Goal: Information Seeking & Learning: Learn about a topic

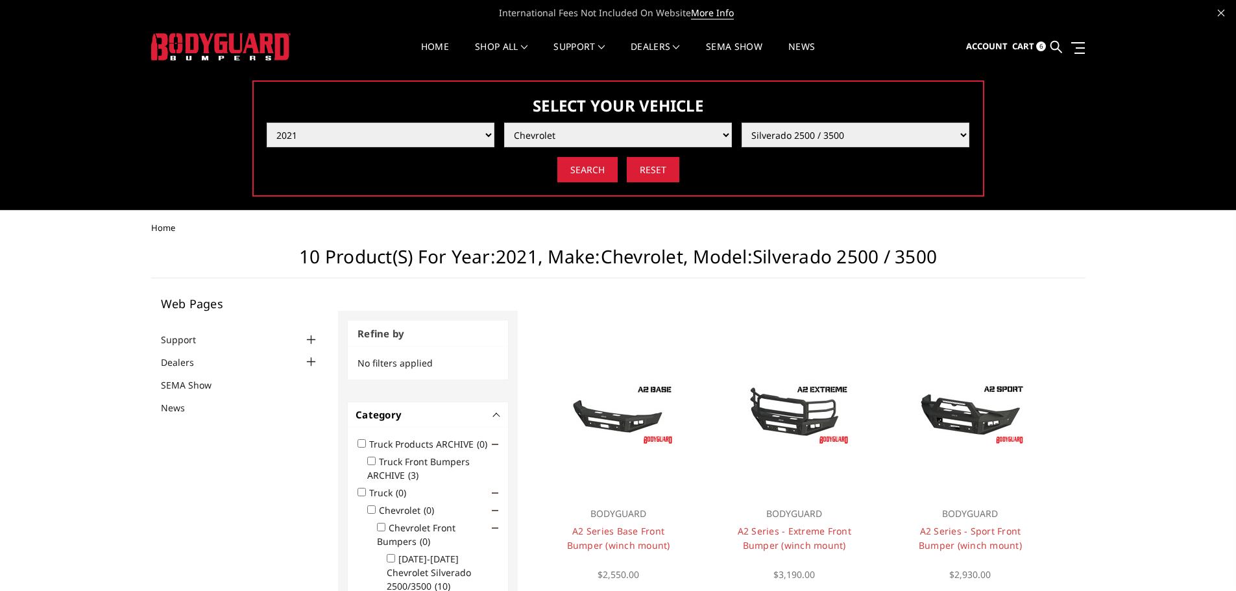
click at [198, 49] on img at bounding box center [220, 46] width 139 height 27
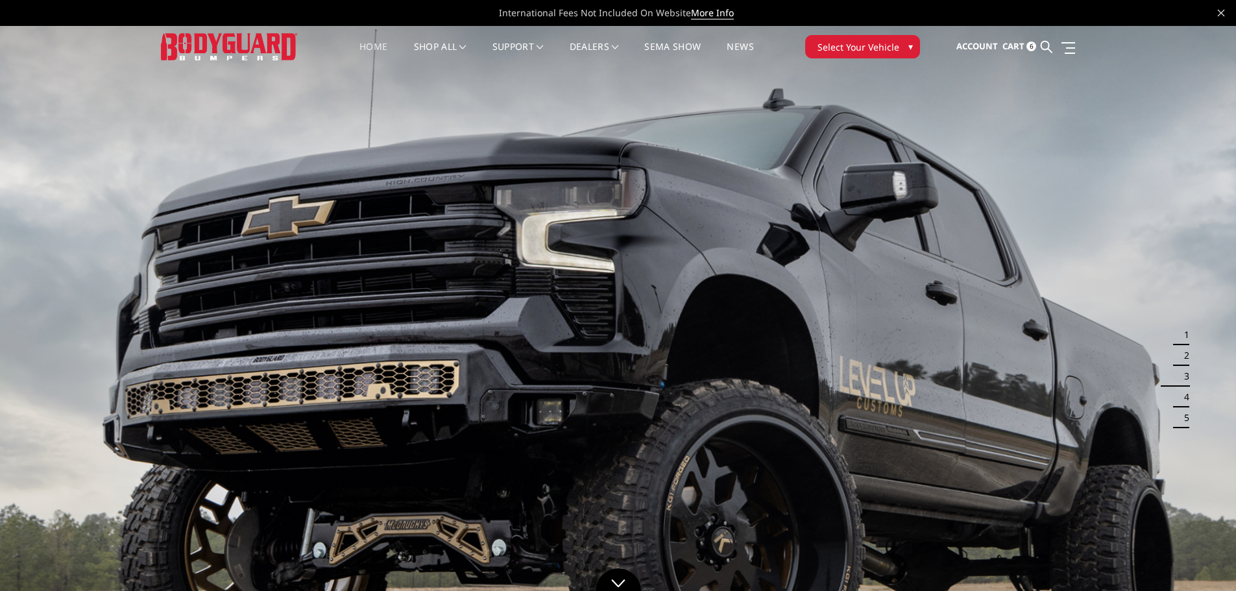
click at [876, 46] on span "Select Your Vehicle" at bounding box center [858, 47] width 82 height 14
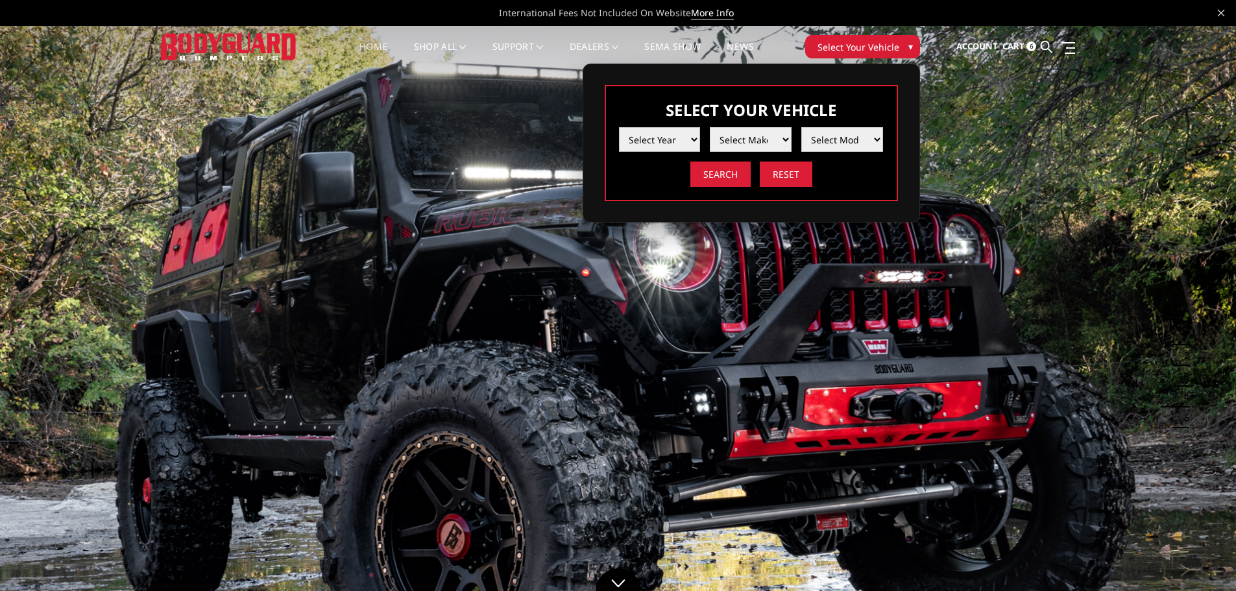
click at [695, 144] on select "Select Year [DATE] 2024 2023 2022 2021 2020 2019 2018 2017 2016 2015 2014 2013 …" at bounding box center [660, 139] width 82 height 25
select select "yr_2022"
click at [619, 127] on select "Select Year 2025 2024 2023 2022 2021 2020 2019 2018 2017 2016 2015 2014 2013 20…" at bounding box center [660, 139] width 82 height 25
click at [764, 141] on select "Select Make Chevrolet Ford GMC Ram Toyota" at bounding box center [751, 139] width 82 height 25
select select "mk_ford"
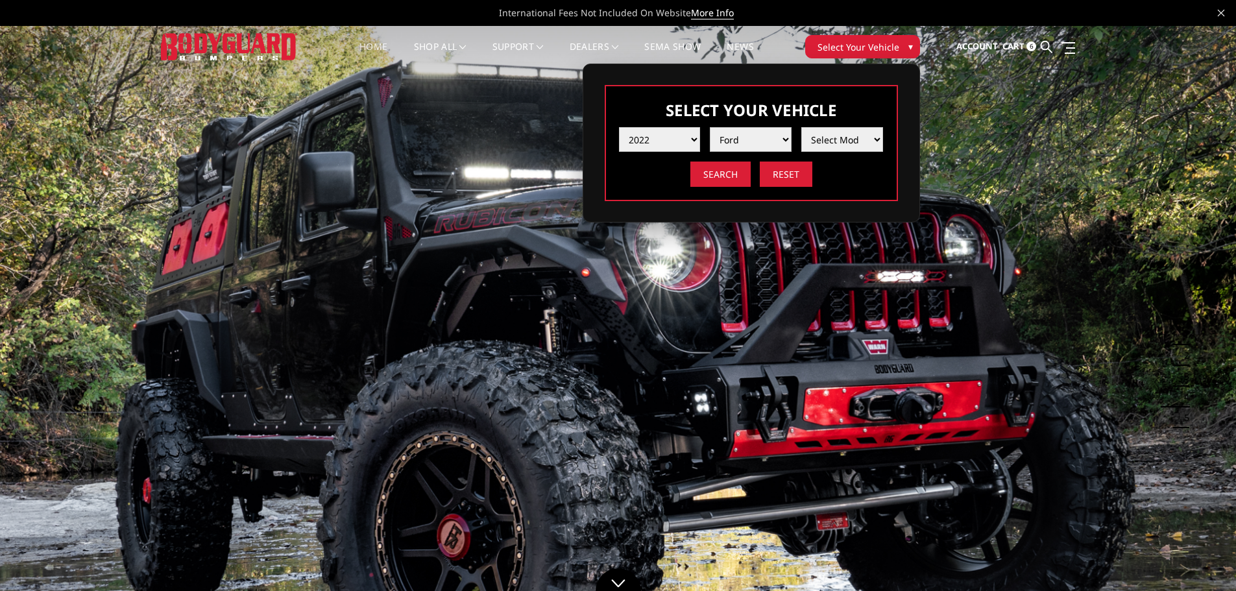
click at [710, 127] on select "Select Make Chevrolet Ford GMC Ram Toyota" at bounding box center [751, 139] width 82 height 25
click at [864, 143] on select "Select Model F150 F150 Raptor F250 / F350 F450 / F550" at bounding box center [842, 139] width 82 height 25
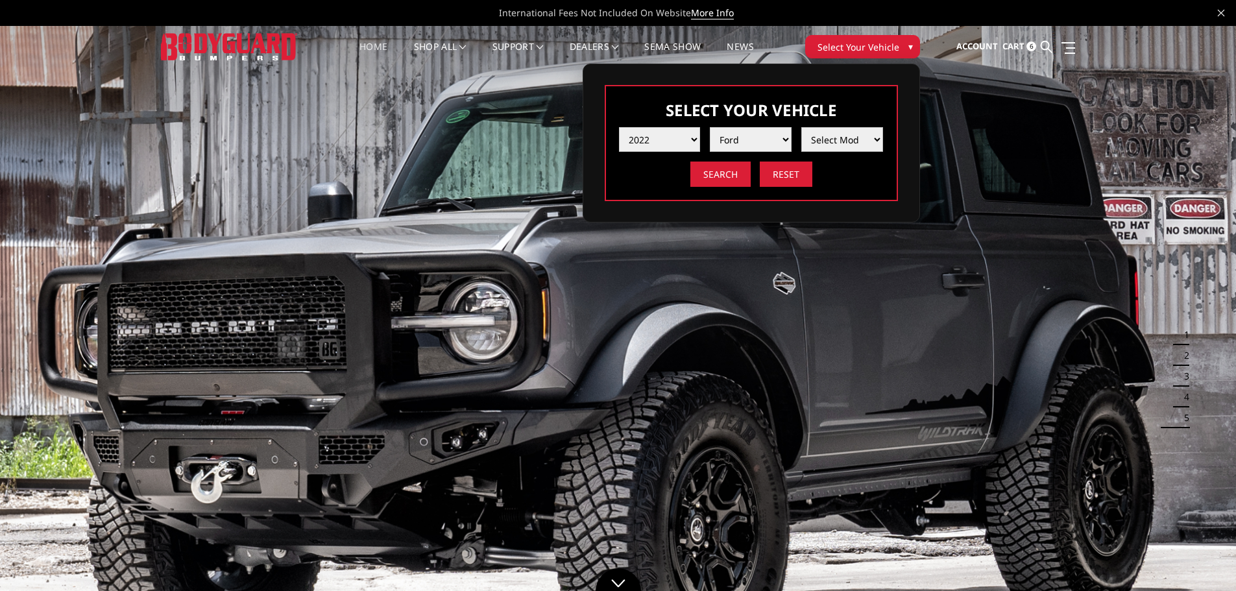
select select "md_f250-f350"
click at [801, 127] on select "Select Model F150 F150 Raptor F250 / F350 F450 / F550" at bounding box center [842, 139] width 82 height 25
click at [732, 180] on input "Search" at bounding box center [720, 173] width 60 height 25
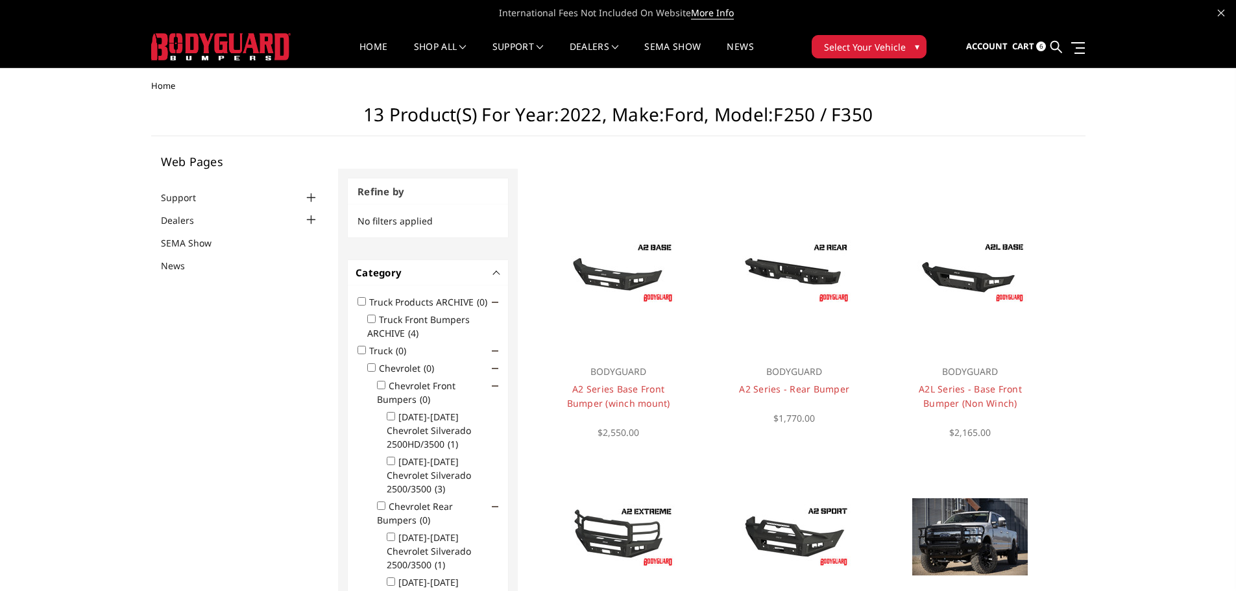
click at [909, 50] on button "Select Your Vehicle ▾" at bounding box center [868, 46] width 115 height 23
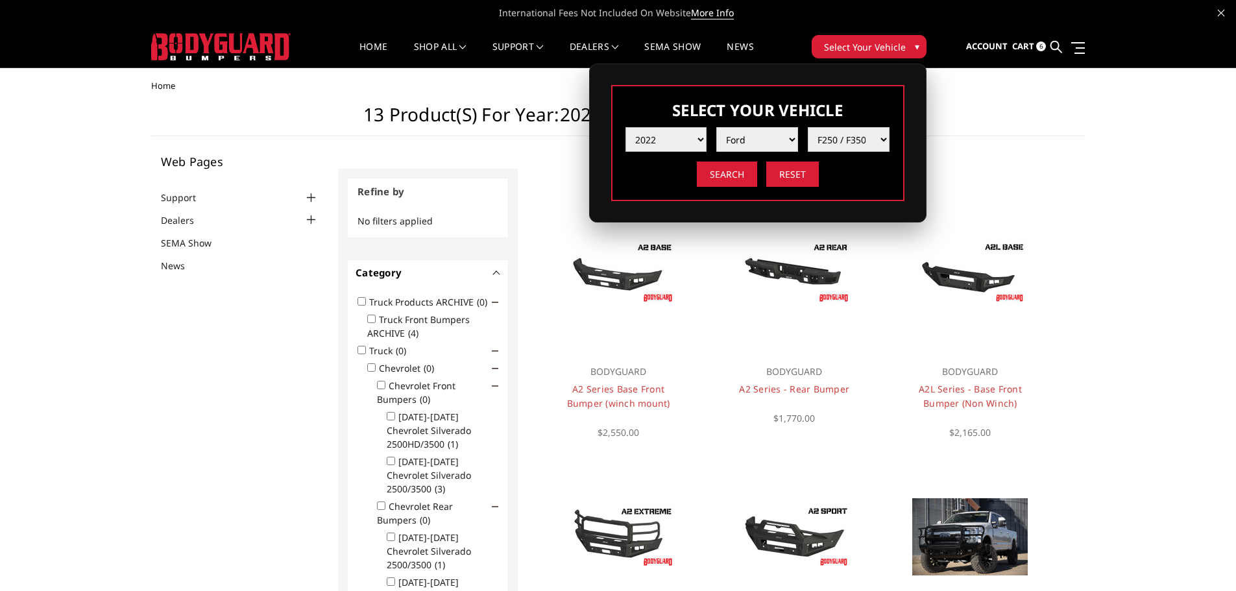
click at [703, 134] on select "Select Year [DATE] 2024 2023 2022 2021 2020 2019 2018 2017 2016 2015 2014 2013 …" at bounding box center [666, 139] width 82 height 25
select select "yr_2019"
click at [625, 127] on select "Select Year 2025 2024 2023 2022 2021 2020 2019 2018 2017 2016 2015 2014 2013 20…" at bounding box center [666, 139] width 82 height 25
select select "-1"
click at [791, 137] on select "Select Make Chevrolet Ford GMC Nissan Ram Toyota" at bounding box center [757, 139] width 82 height 25
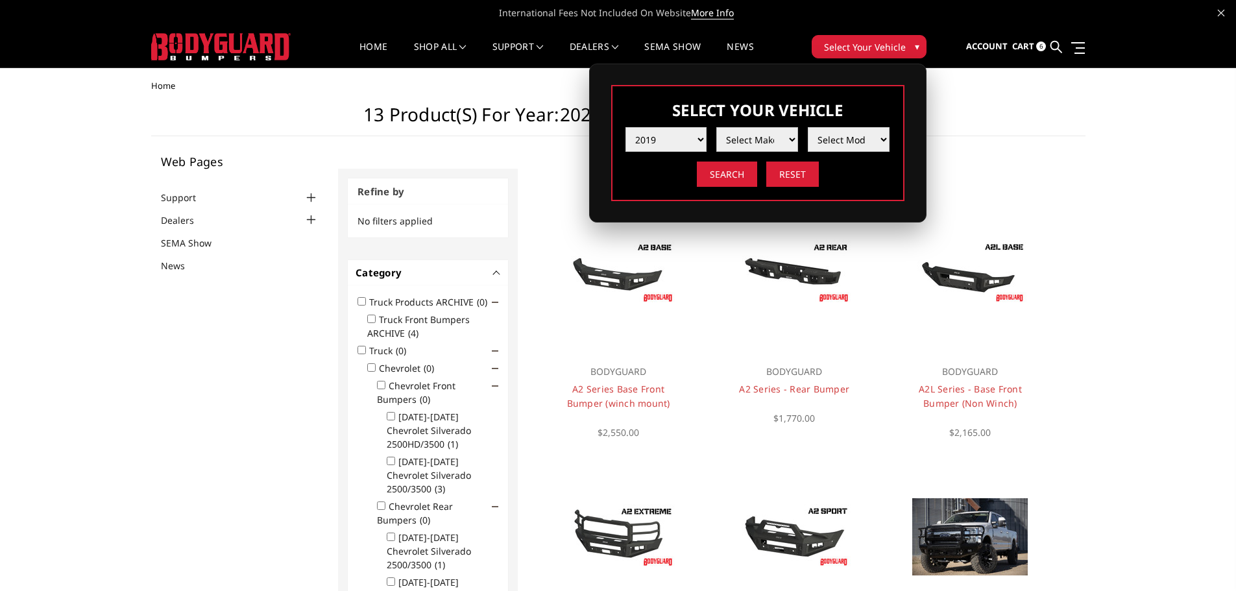
select select "mk_chevrolet"
click at [716, 127] on select "Select Make Chevrolet Ford GMC Nissan Ram Toyota" at bounding box center [757, 139] width 82 height 25
click at [881, 141] on select "Select Model Colorado Silverado 1500 Silverado 2500 / 3500 Silverado 4500 / 550…" at bounding box center [848, 139] width 82 height 25
select select "md_silverado-2500-3500"
click at [807, 127] on select "Select Model Colorado Silverado 1500 Silverado 2500 / 3500 Silverado 4500 / 550…" at bounding box center [848, 139] width 82 height 25
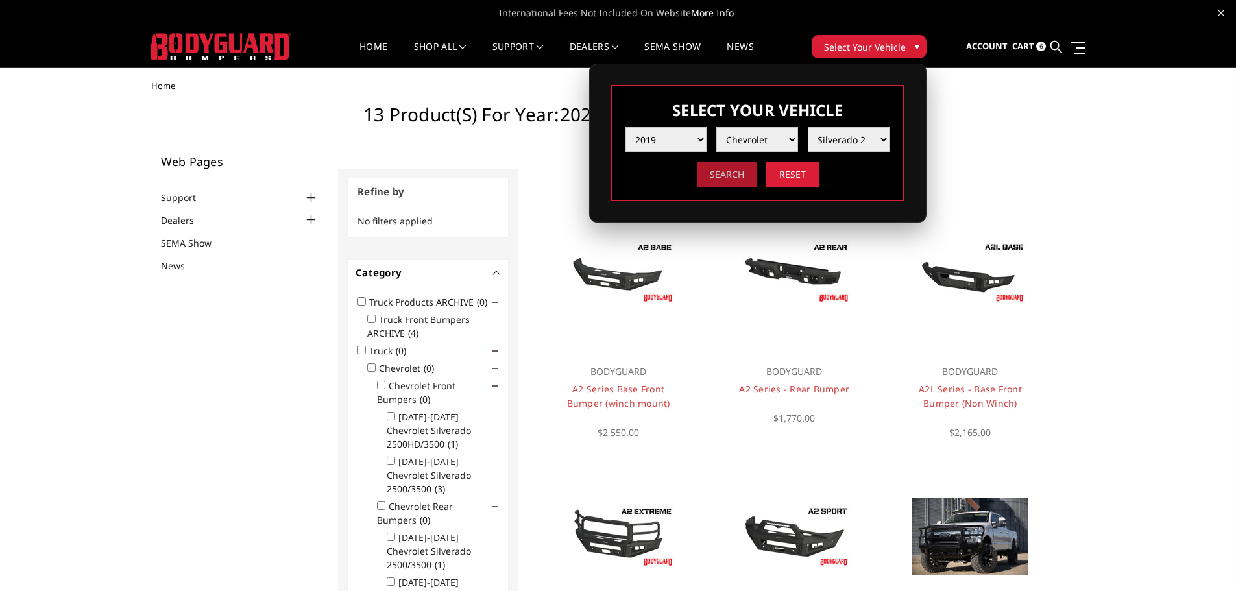
click at [731, 181] on input "Search" at bounding box center [727, 173] width 60 height 25
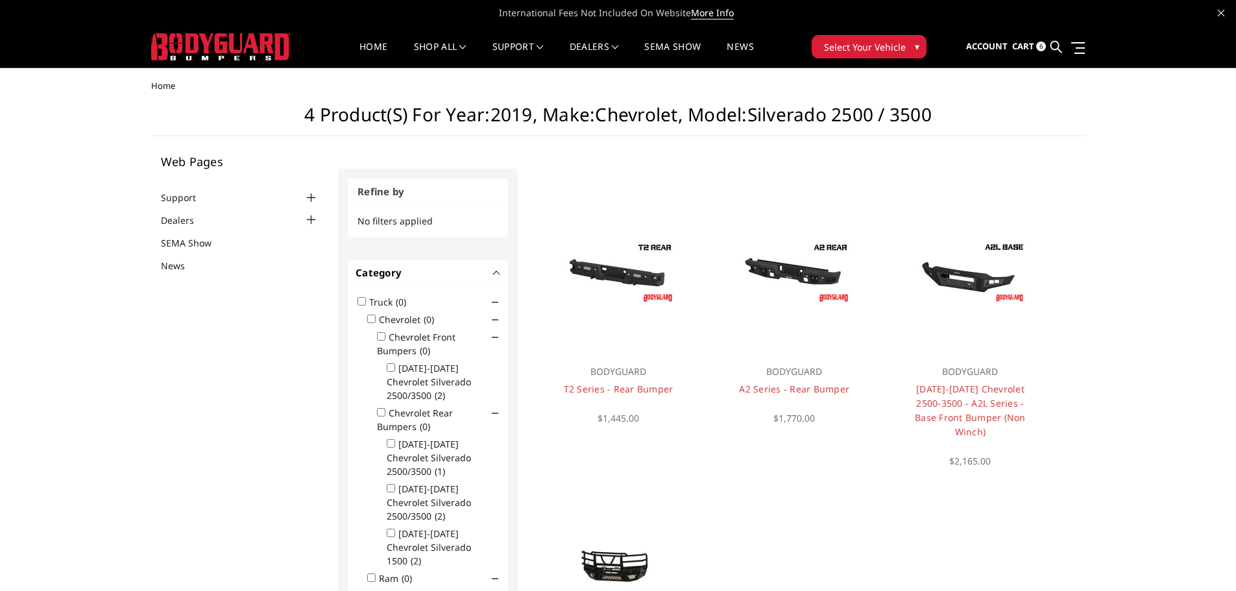
click at [215, 46] on img at bounding box center [220, 46] width 139 height 27
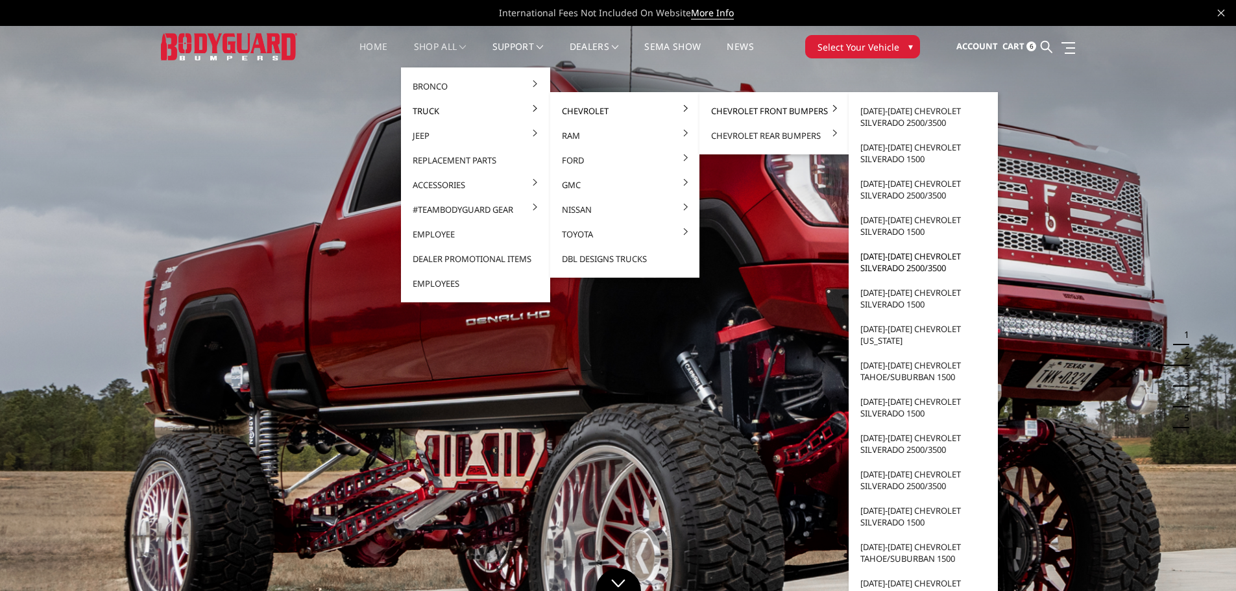
click at [903, 261] on link "2015-2019 Chevrolet Silverado 2500/3500" at bounding box center [923, 262] width 139 height 36
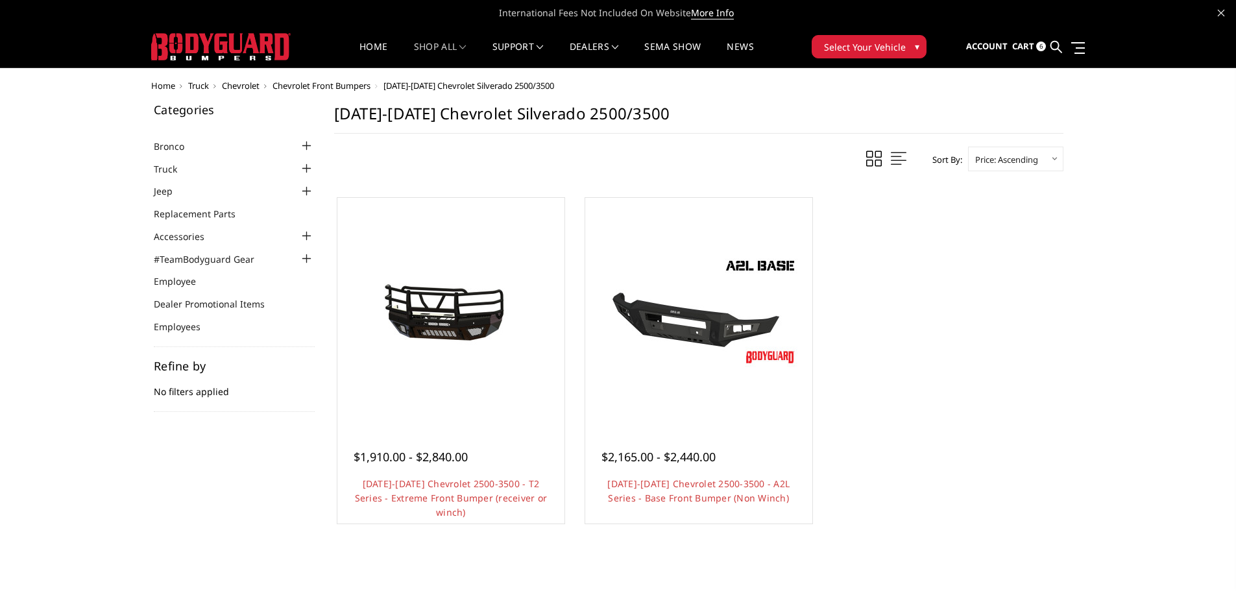
click at [914, 52] on span "▾" at bounding box center [916, 47] width 5 height 14
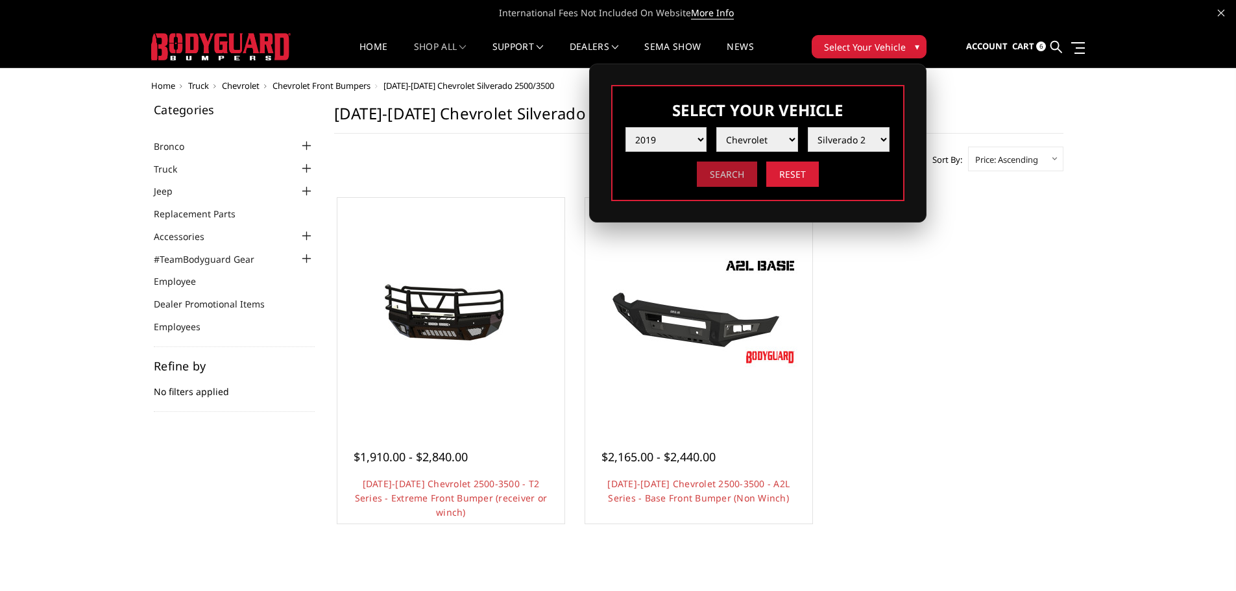
click at [721, 173] on input "Search" at bounding box center [727, 173] width 60 height 25
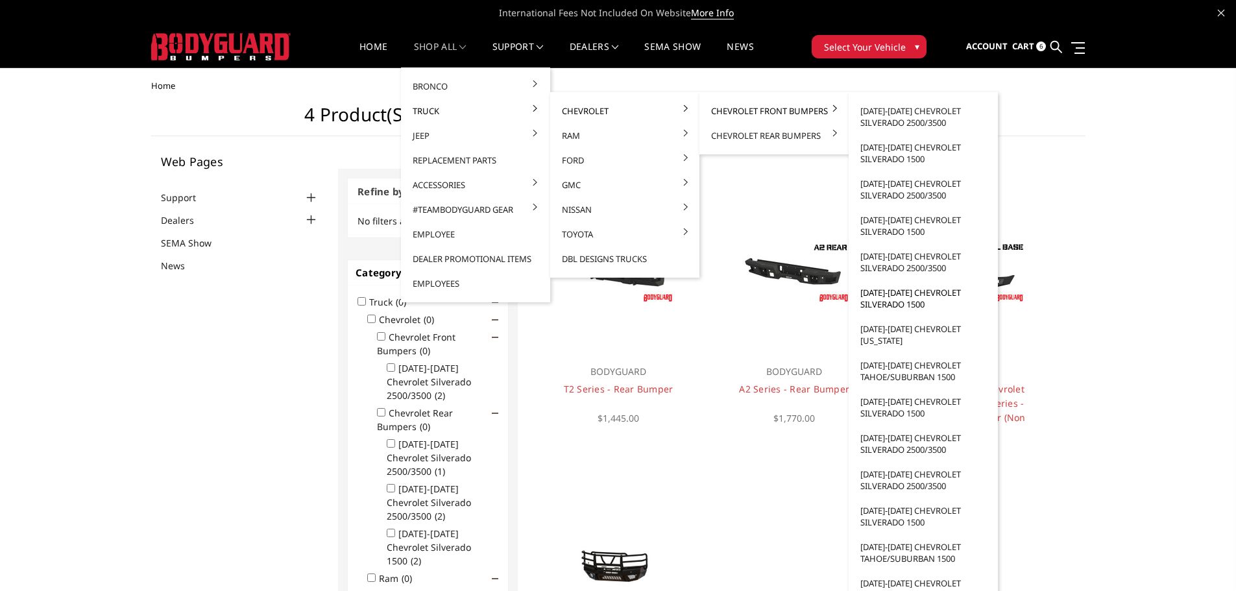
click at [888, 302] on link "[DATE]-[DATE] Chevrolet Silverado 1500" at bounding box center [923, 298] width 139 height 36
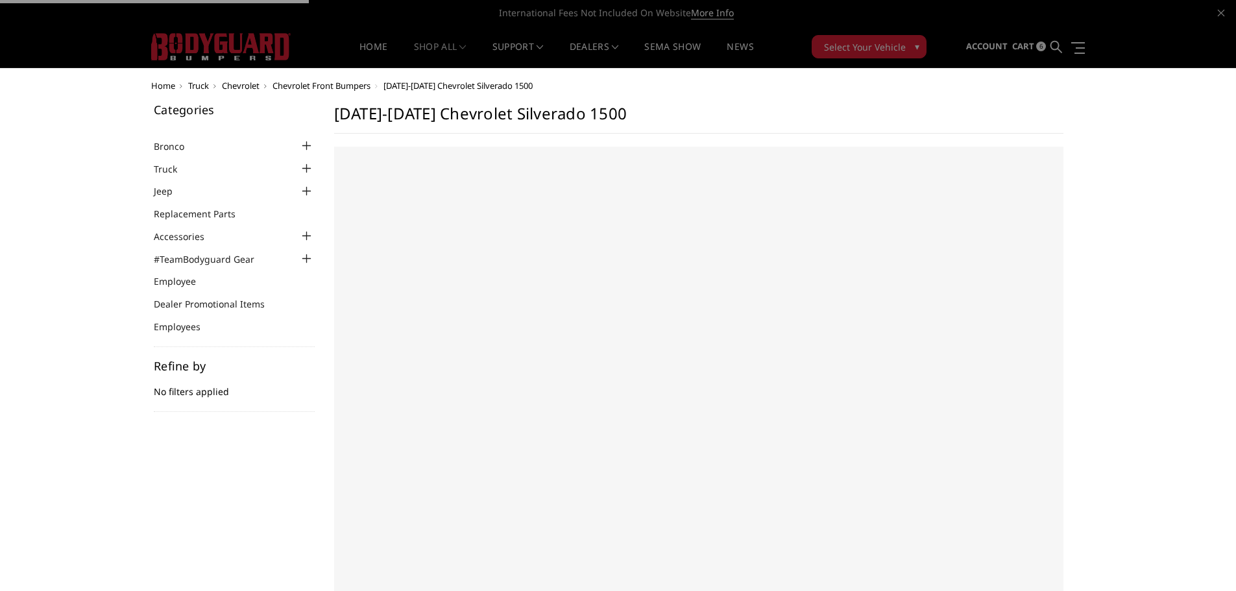
select select "US"
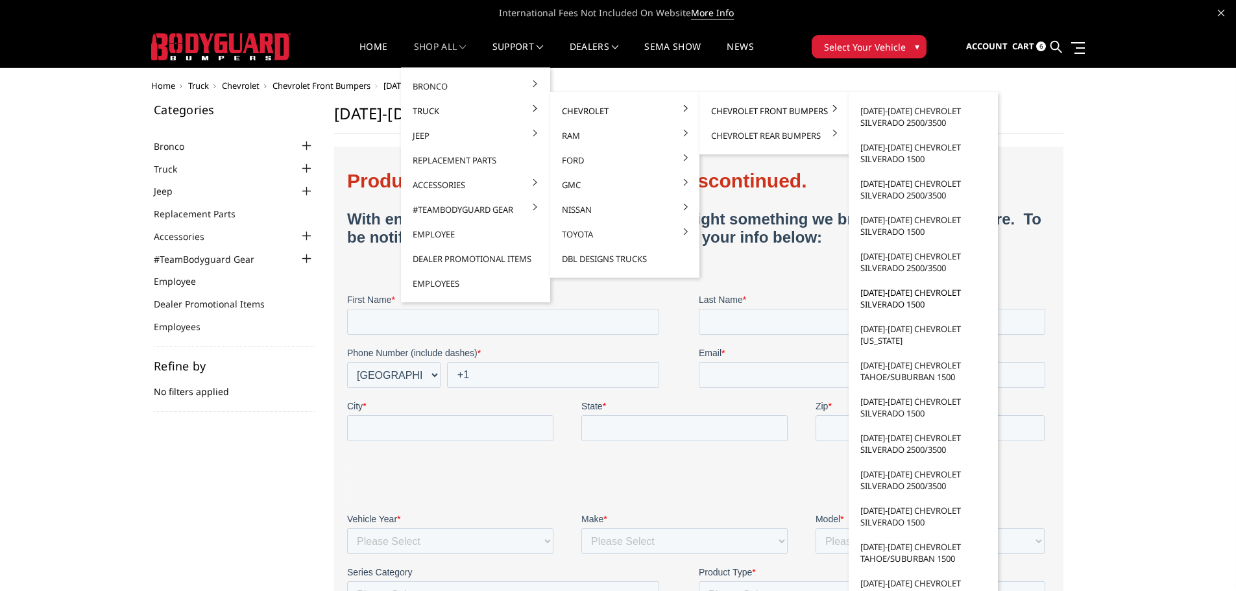
click at [889, 296] on link "[DATE]-[DATE] Chevrolet Silverado 1500" at bounding box center [923, 298] width 139 height 36
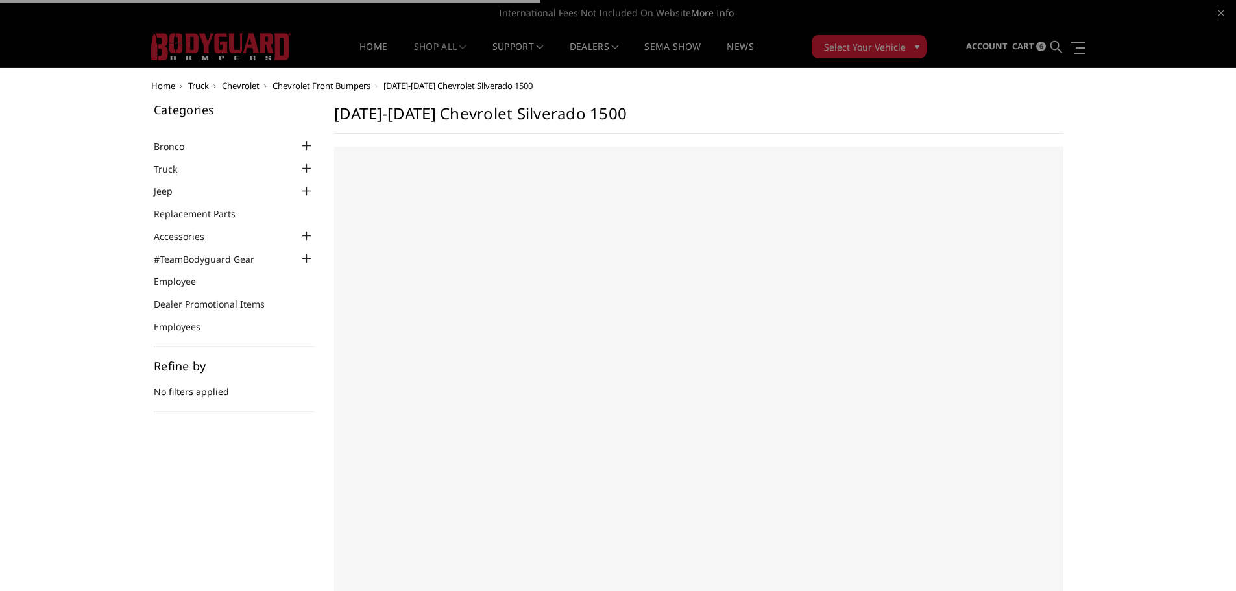
select select "US"
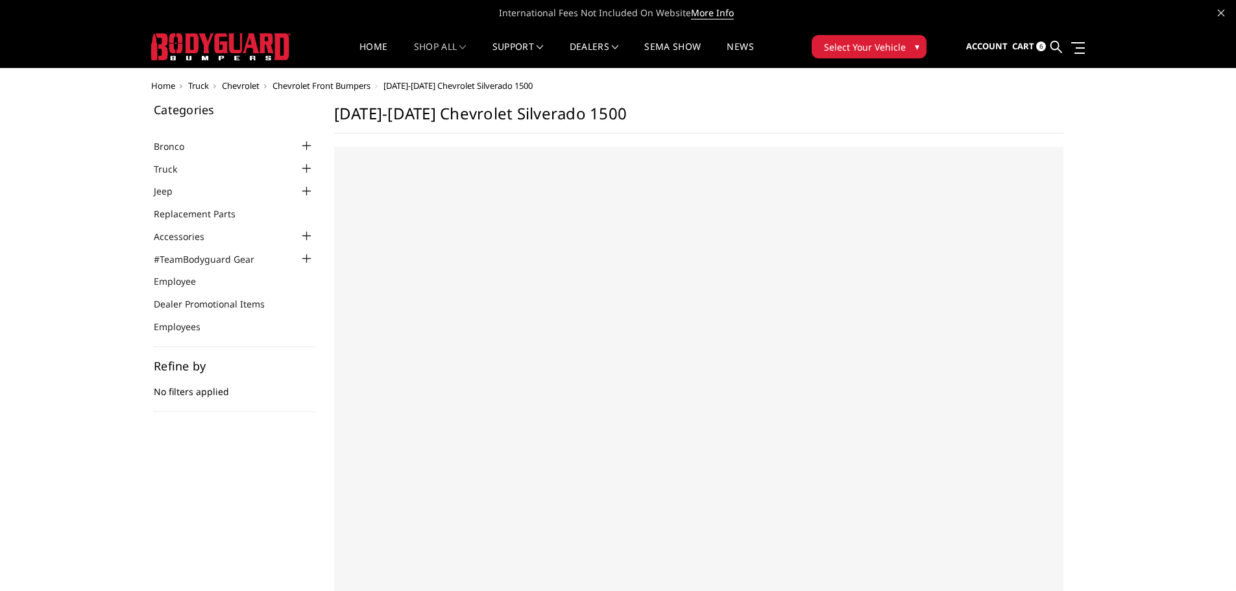
select select "US"
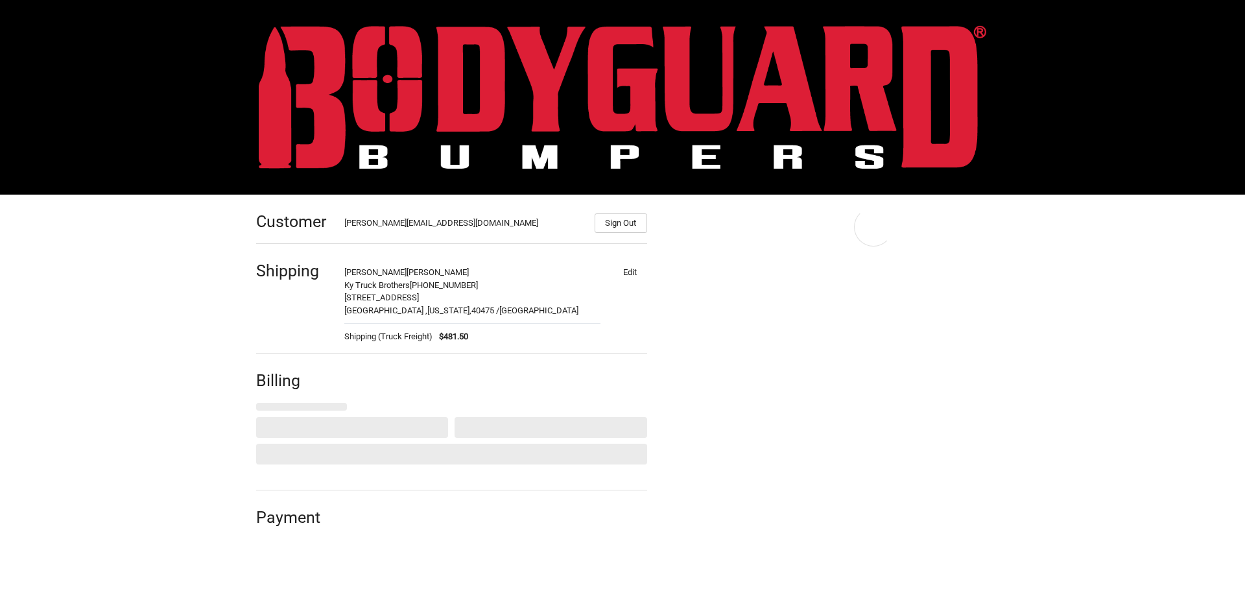
select select "US"
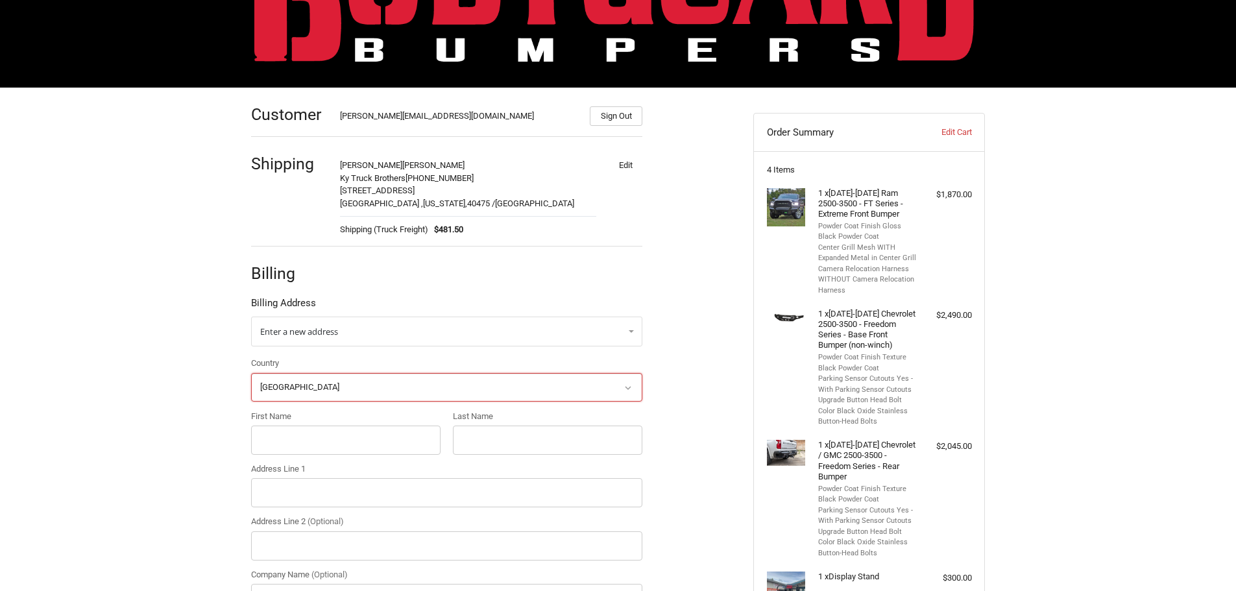
scroll to position [235, 0]
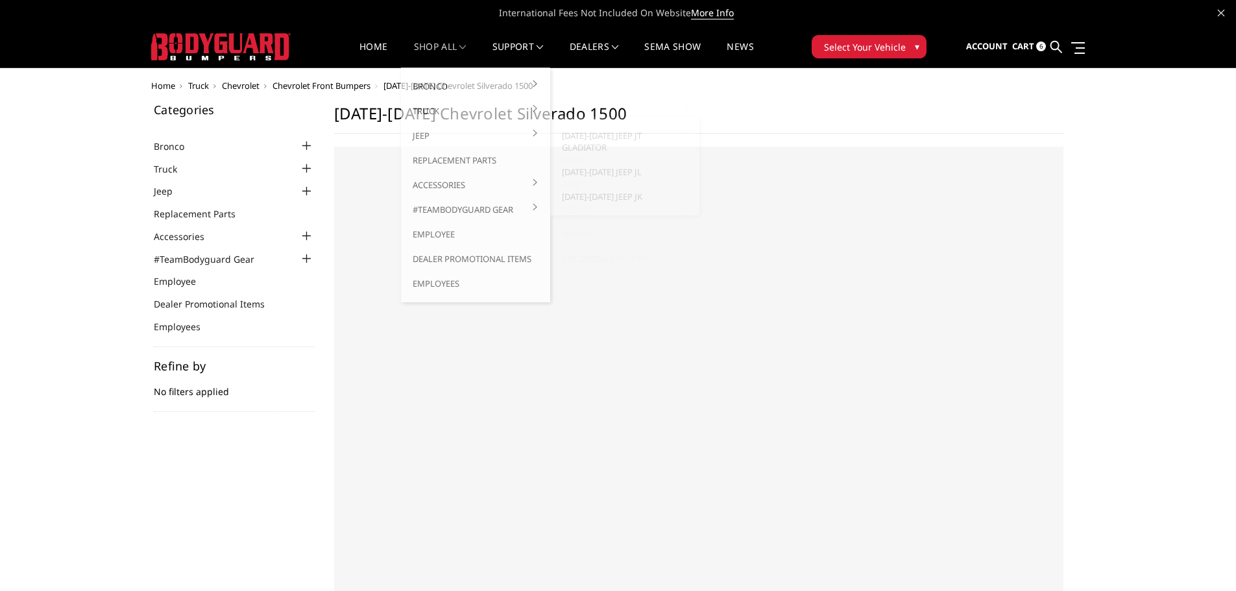
select select "US"
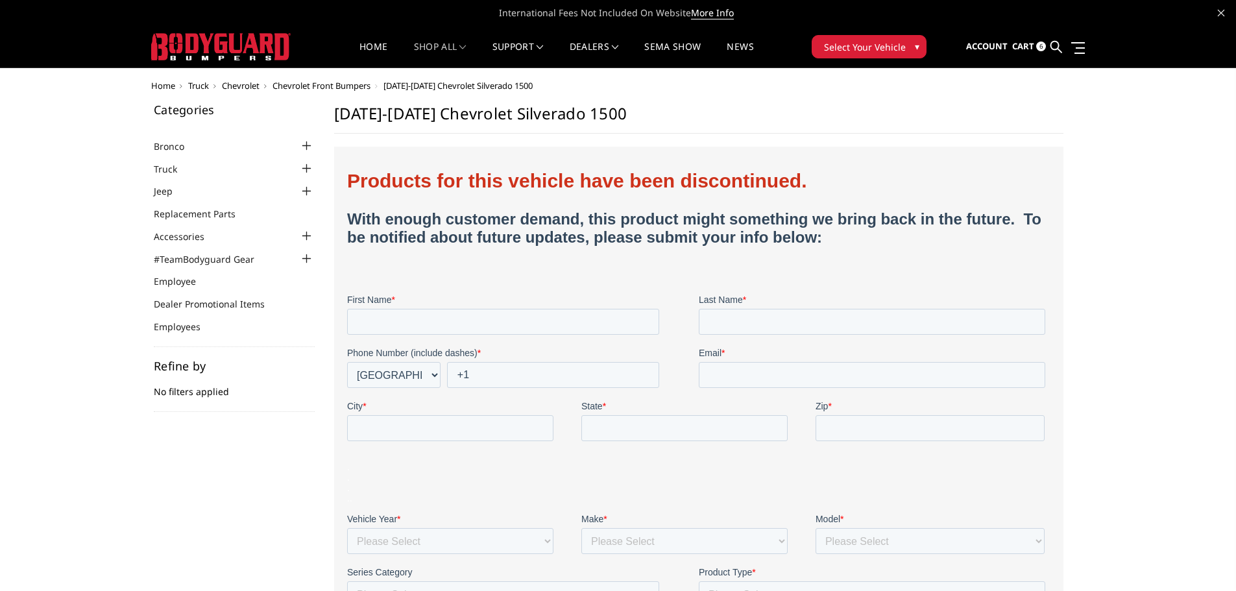
click at [248, 40] on img at bounding box center [220, 46] width 139 height 27
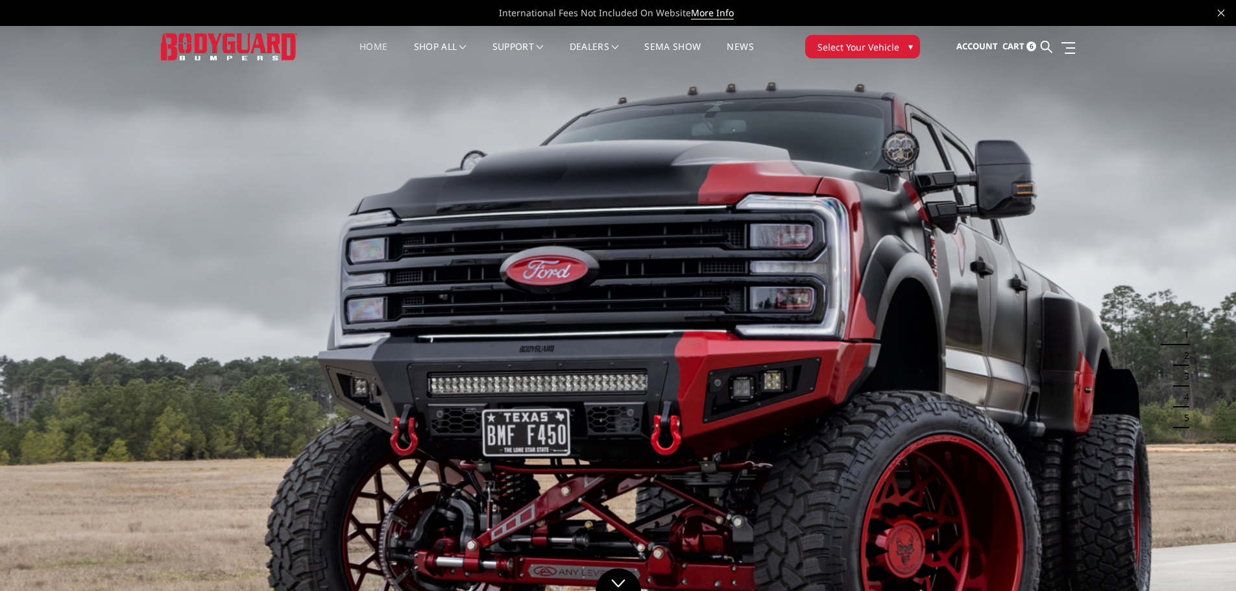
click at [887, 49] on span "Select Your Vehicle" at bounding box center [858, 47] width 82 height 14
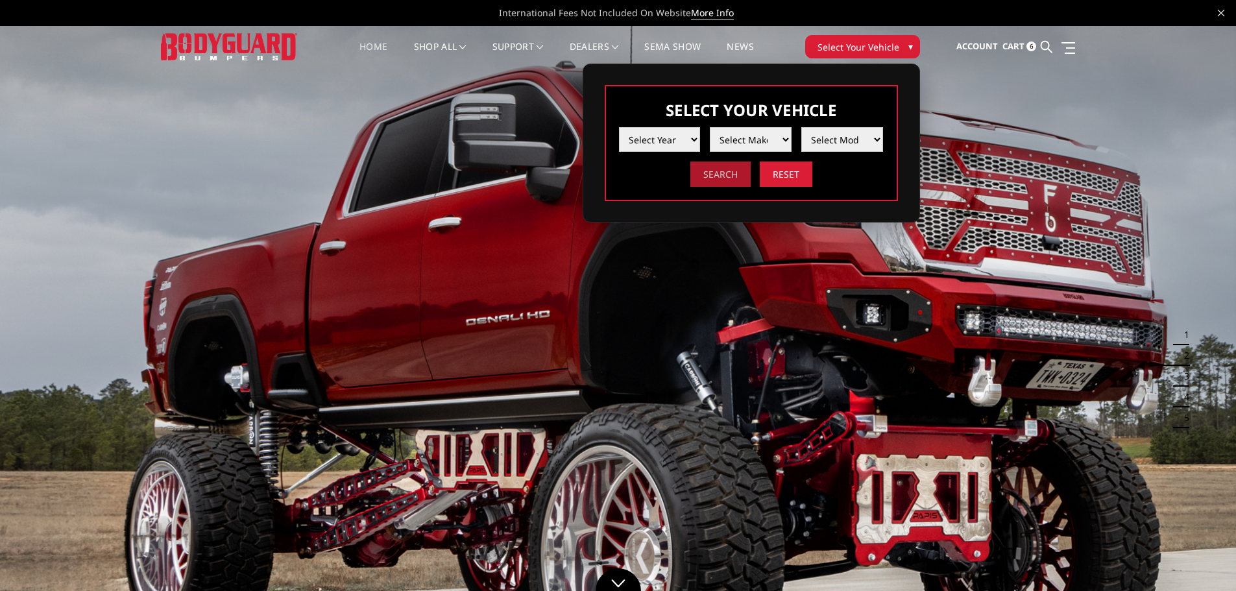
click at [721, 178] on input "Search" at bounding box center [720, 173] width 60 height 25
click at [684, 142] on select "Select Year 2025 2024 2023 2022 2021 2020 2019 2018 2017 2016 2015 2014 2013 20…" at bounding box center [660, 139] width 82 height 25
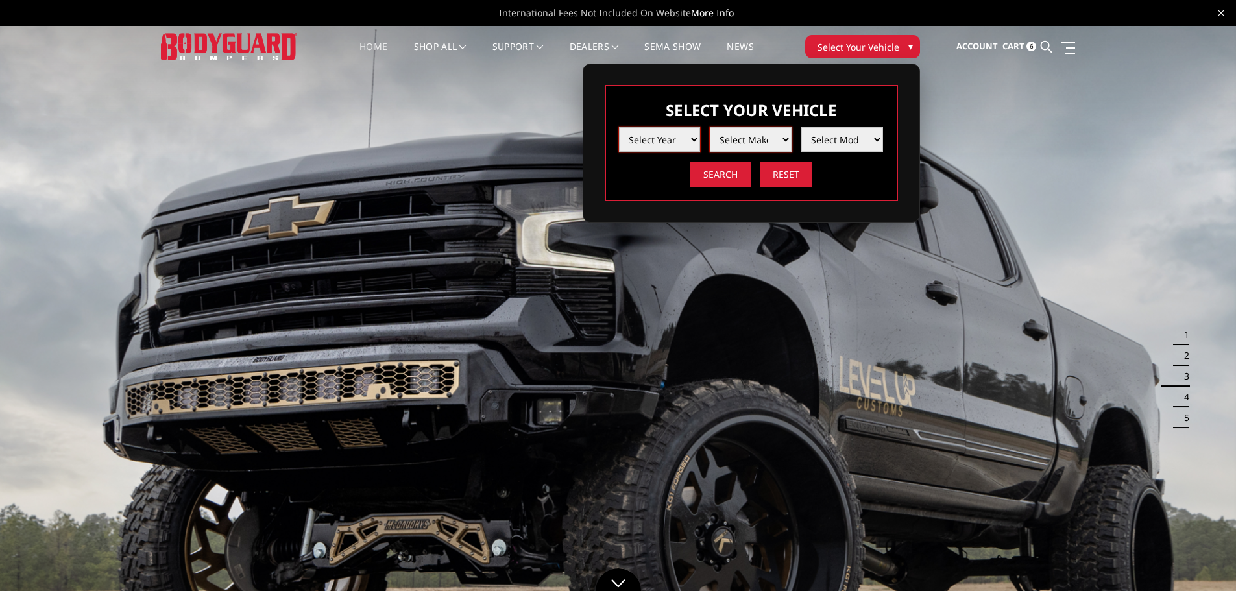
select select "yr_2016"
click at [619, 127] on select "Select Year 2025 2024 2023 2022 2021 2020 2019 2018 2017 2016 2015 2014 2013 20…" at bounding box center [660, 139] width 82 height 25
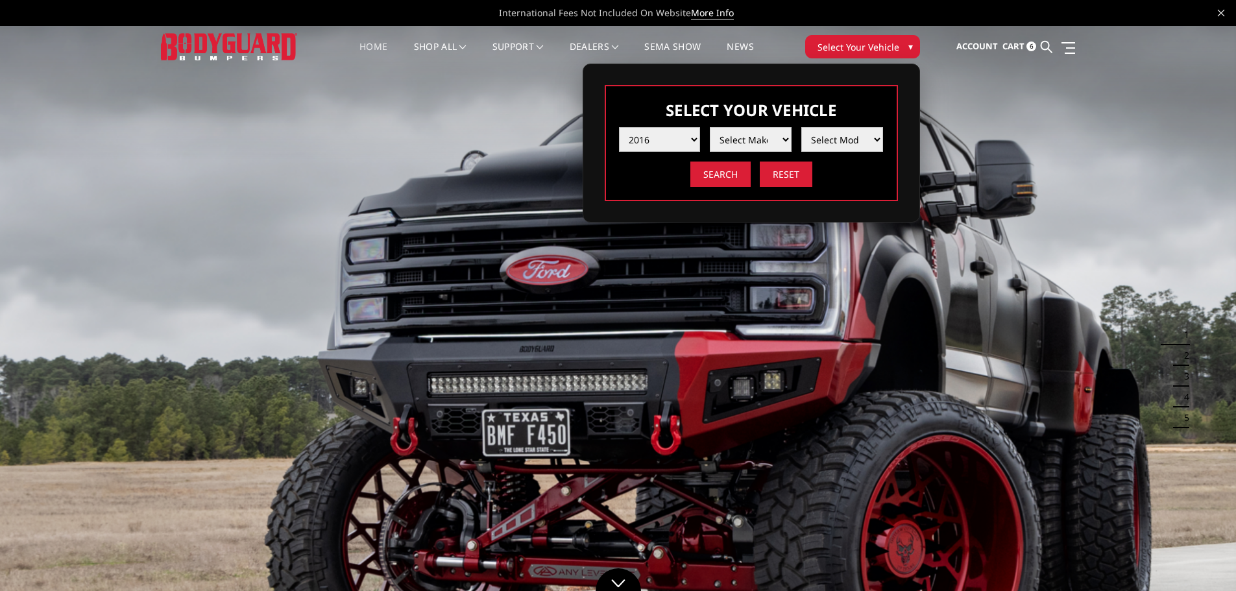
click at [689, 143] on select "Select Year 2025 2024 2023 2022 2021 2020 2019 2018 2017 2016 2015 2014 2013 20…" at bounding box center [660, 139] width 82 height 25
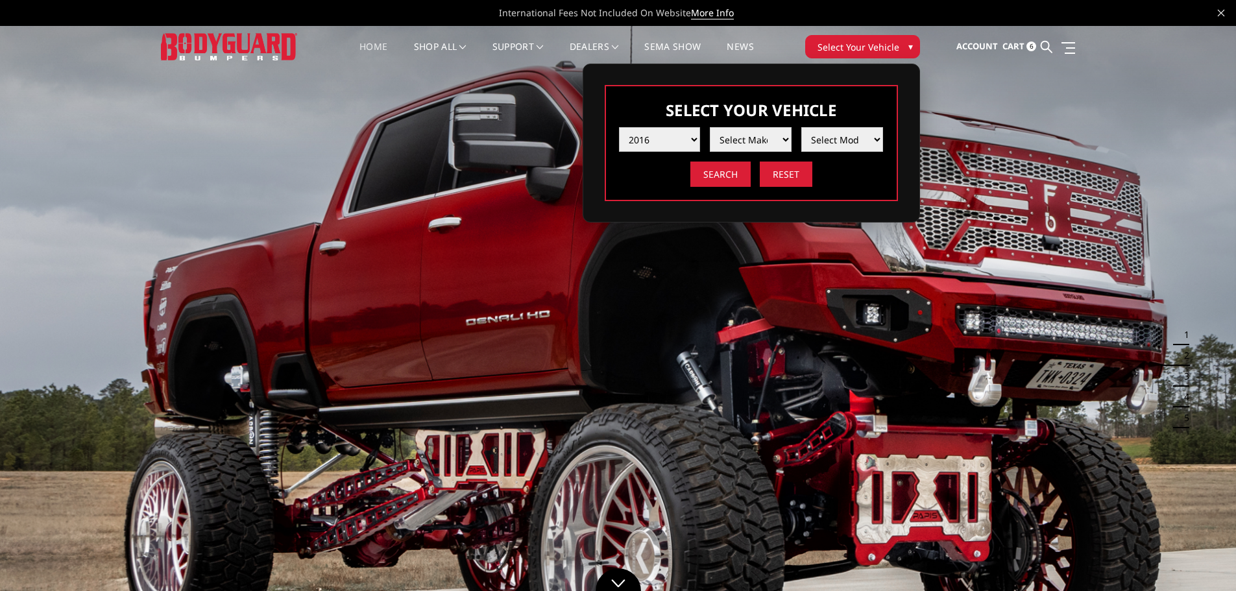
click at [619, 127] on select "Select Year 2025 2024 2023 2022 2021 2020 2019 2018 2017 2016 2015 2014 2013 20…" at bounding box center [660, 139] width 82 height 25
click at [782, 137] on select "Select Make Chevrolet Ford GMC Nissan Ram Toyota" at bounding box center [751, 139] width 82 height 25
select select "mk_ford"
click at [710, 127] on select "Select Make Chevrolet Ford GMC Nissan Ram Toyota" at bounding box center [751, 139] width 82 height 25
click at [855, 143] on select "Select Model F150 F250 / F350 F450 / F550" at bounding box center [842, 139] width 82 height 25
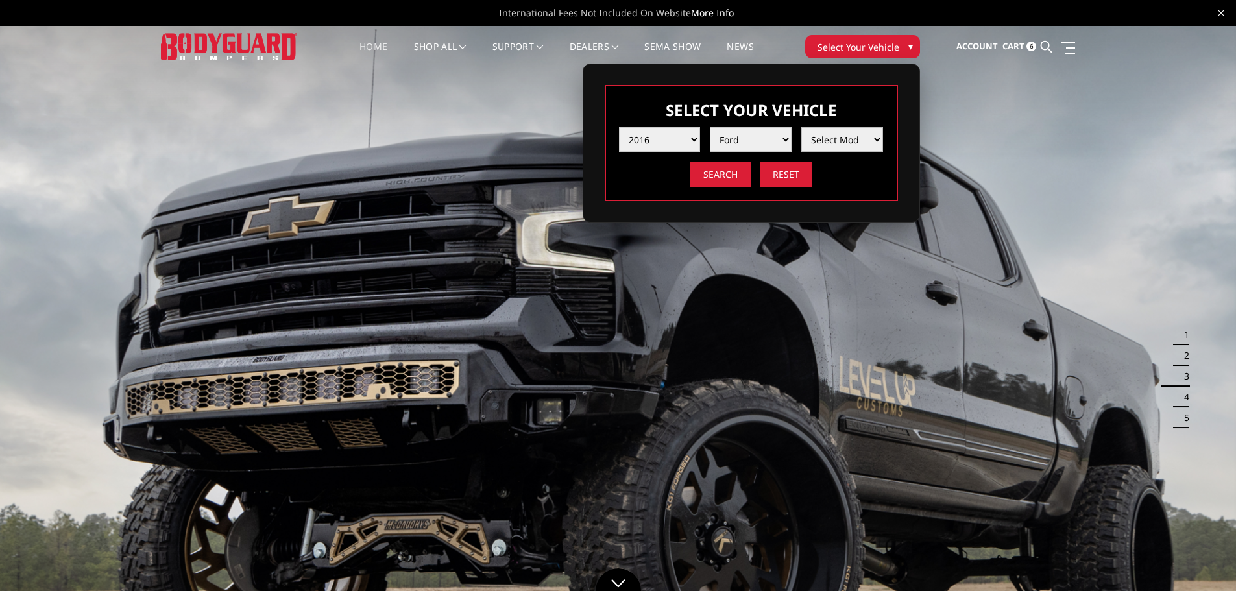
select select "md_f150"
click at [801, 127] on select "Select Model F150 F250 / F350 F450 / F550" at bounding box center [842, 139] width 82 height 25
click at [735, 171] on input "Search" at bounding box center [720, 173] width 60 height 25
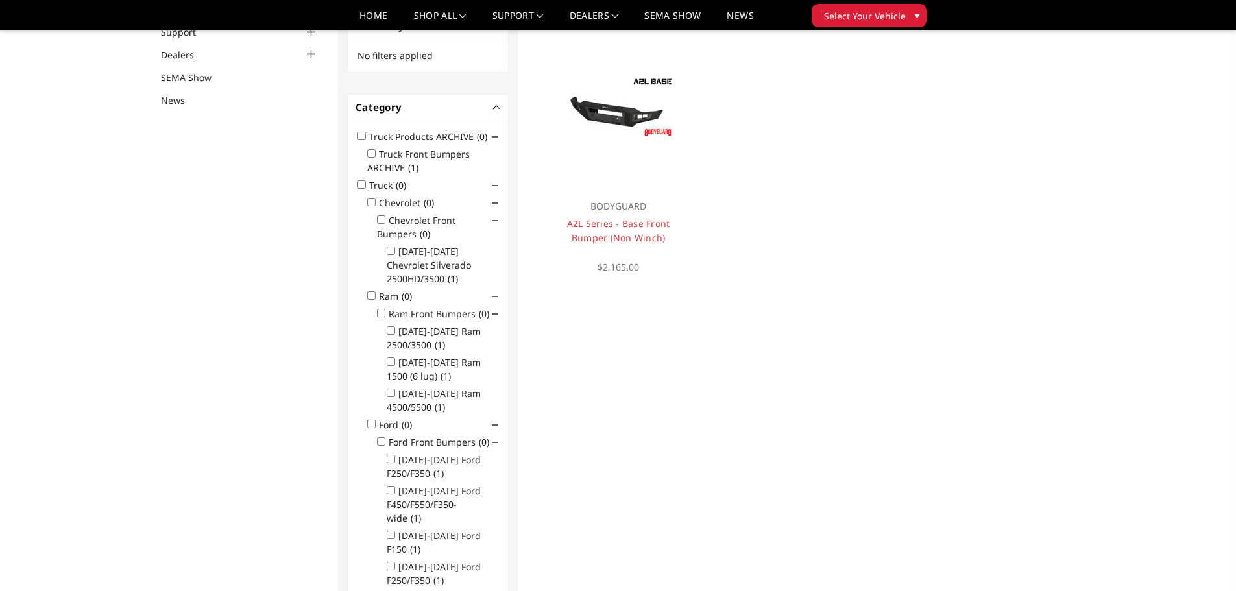
scroll to position [104, 0]
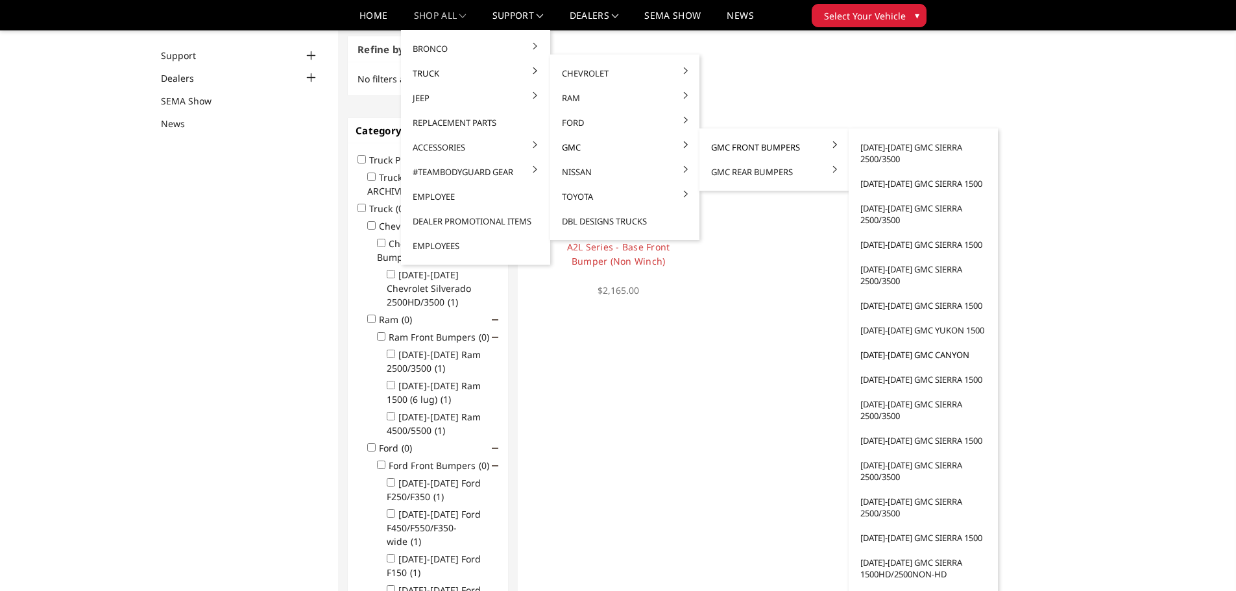
click at [885, 353] on link "2015-2020 GMC Canyon" at bounding box center [923, 354] width 139 height 25
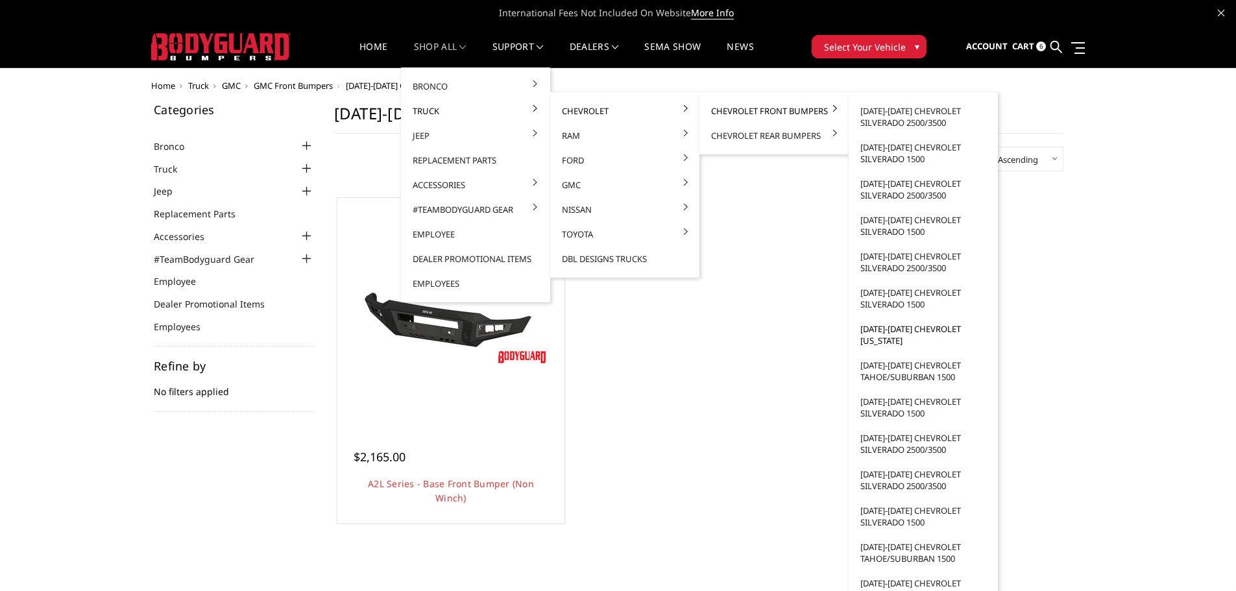
click at [884, 339] on link "[DATE]-[DATE] Chevrolet [US_STATE]" at bounding box center [923, 335] width 139 height 36
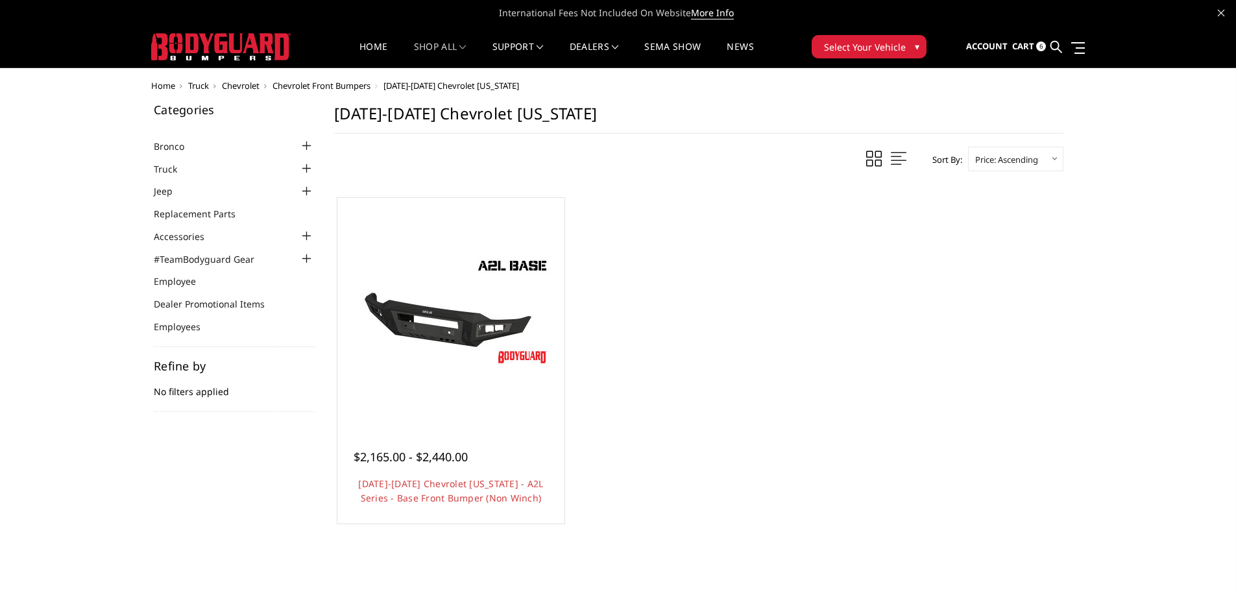
click at [270, 45] on img at bounding box center [220, 46] width 139 height 27
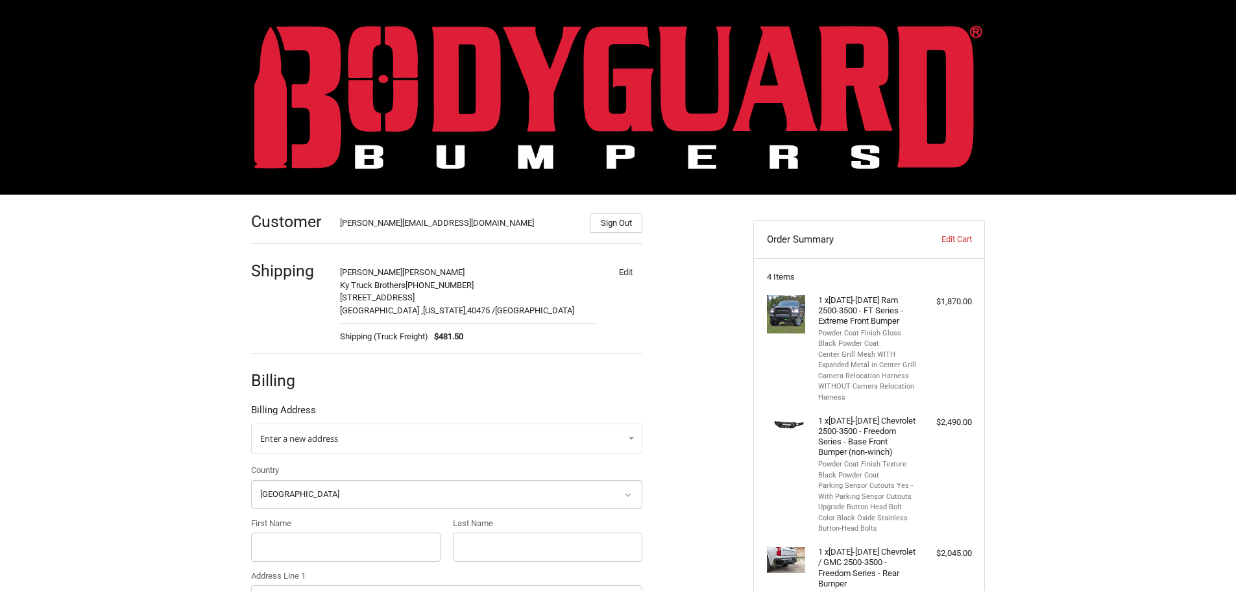
select select "US"
